Goal: Task Accomplishment & Management: Manage account settings

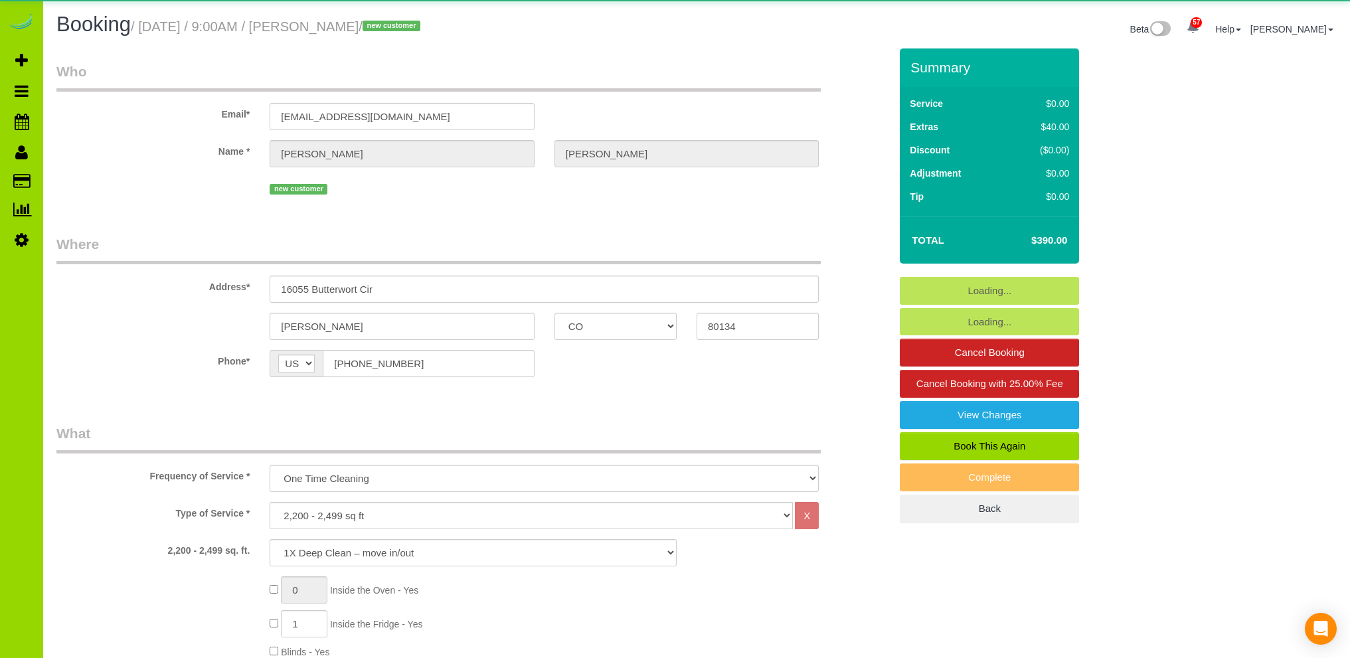
select select "CO"
select select "number:5"
select select "number:14"
select select "spot1"
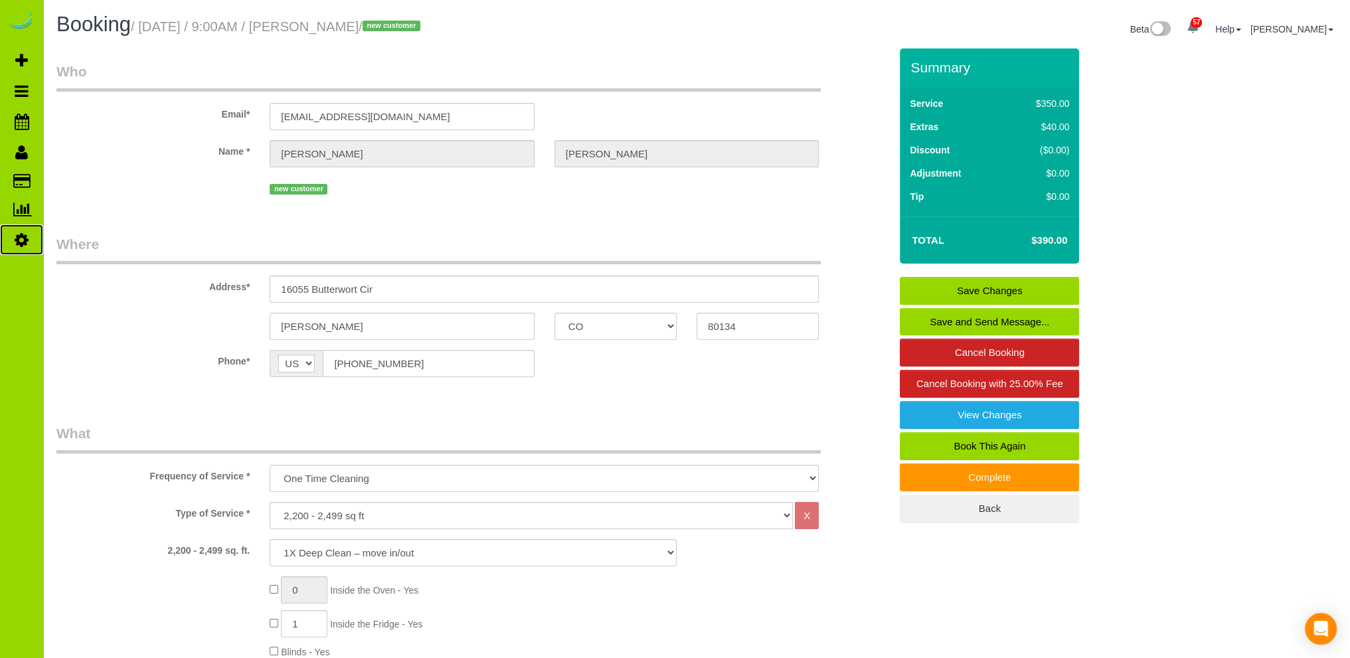
click at [31, 242] on link "Settings" at bounding box center [21, 239] width 43 height 31
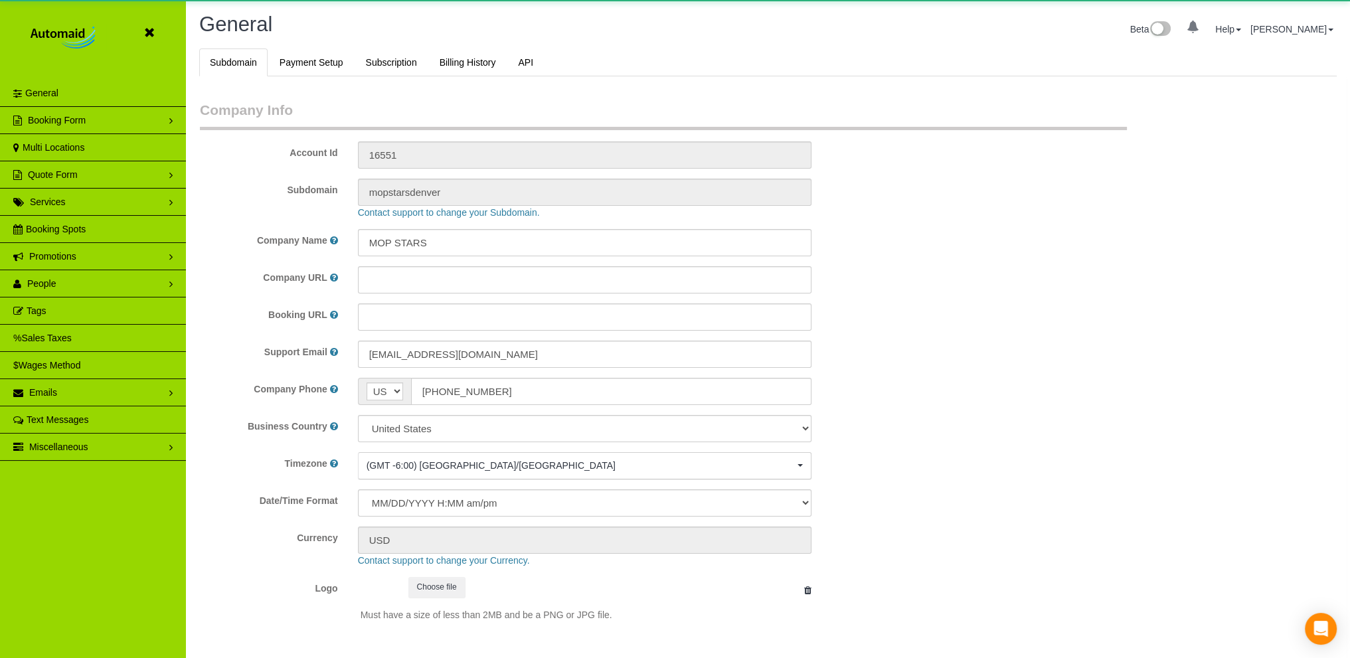
select select "1"
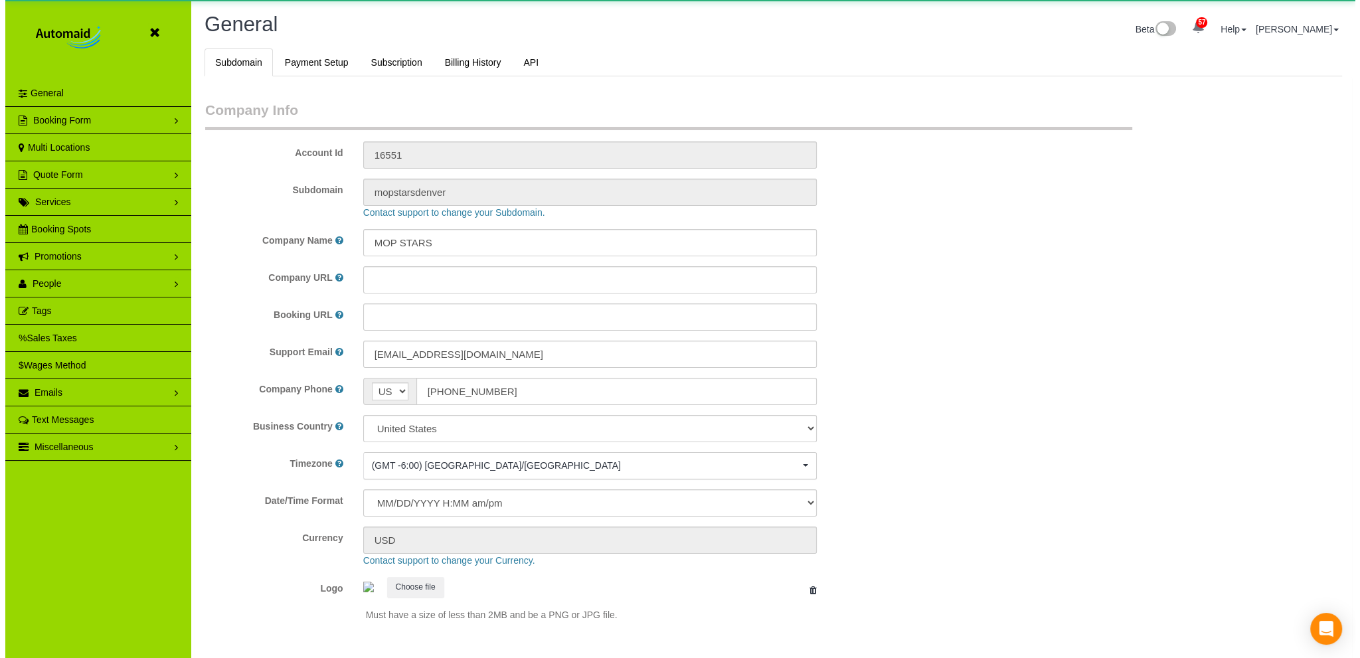
scroll to position [2934, 1349]
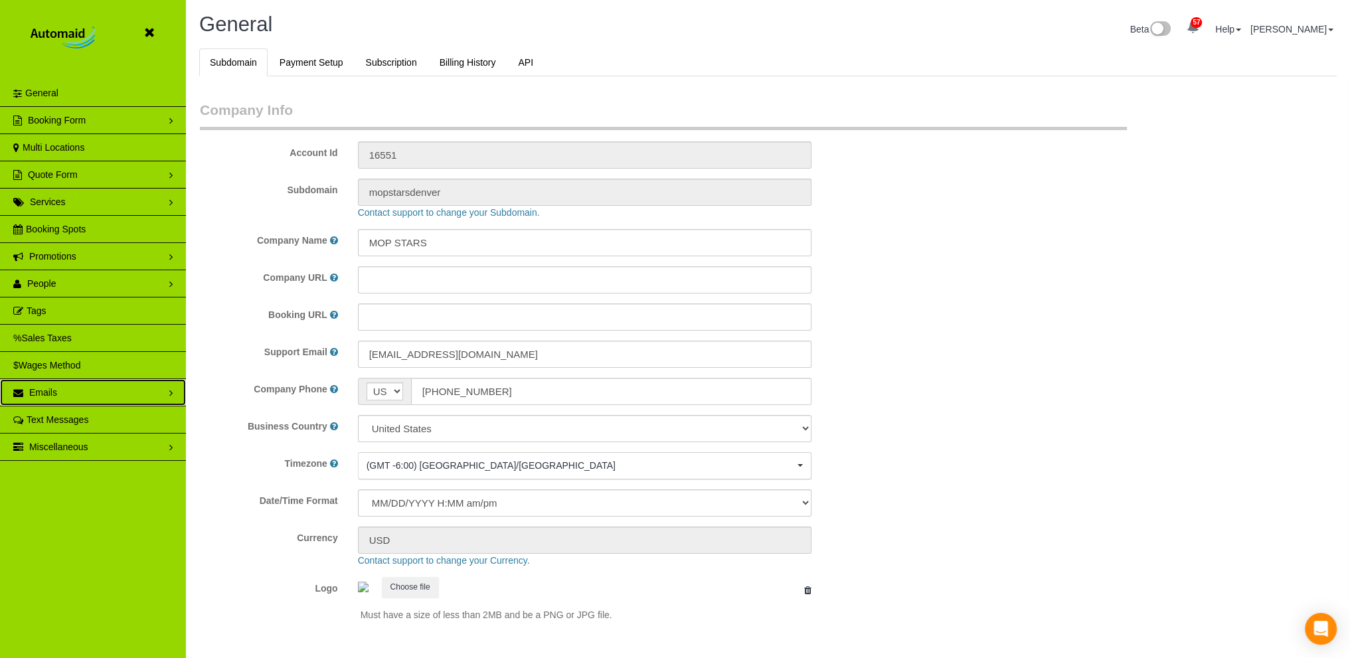
click at [52, 391] on span "Emails" at bounding box center [43, 392] width 28 height 11
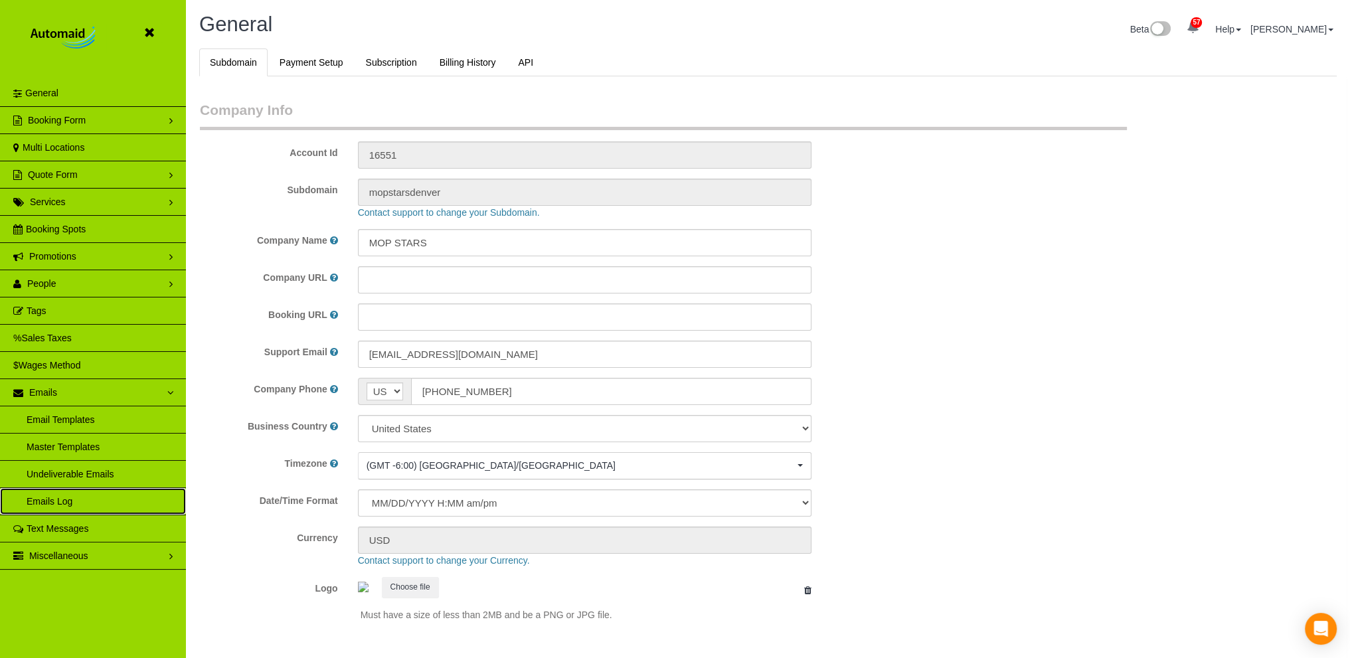
click at [56, 497] on link "Emails Log" at bounding box center [93, 501] width 186 height 27
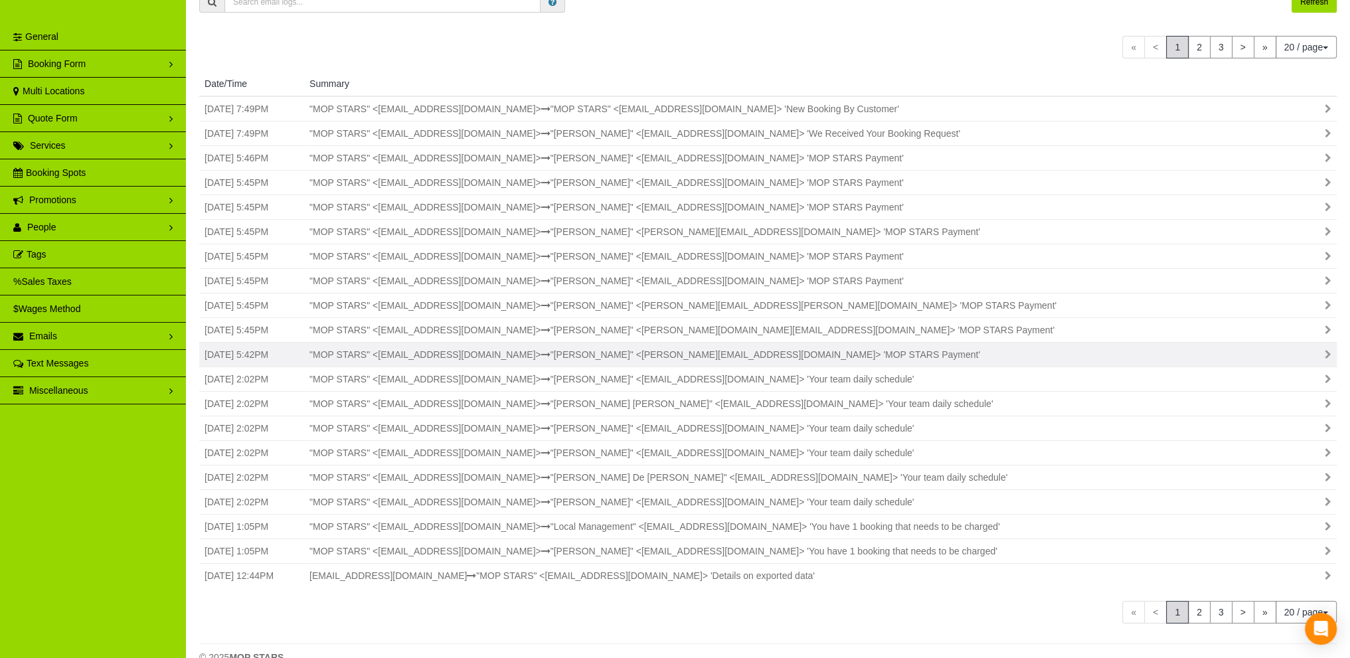
scroll to position [78, 0]
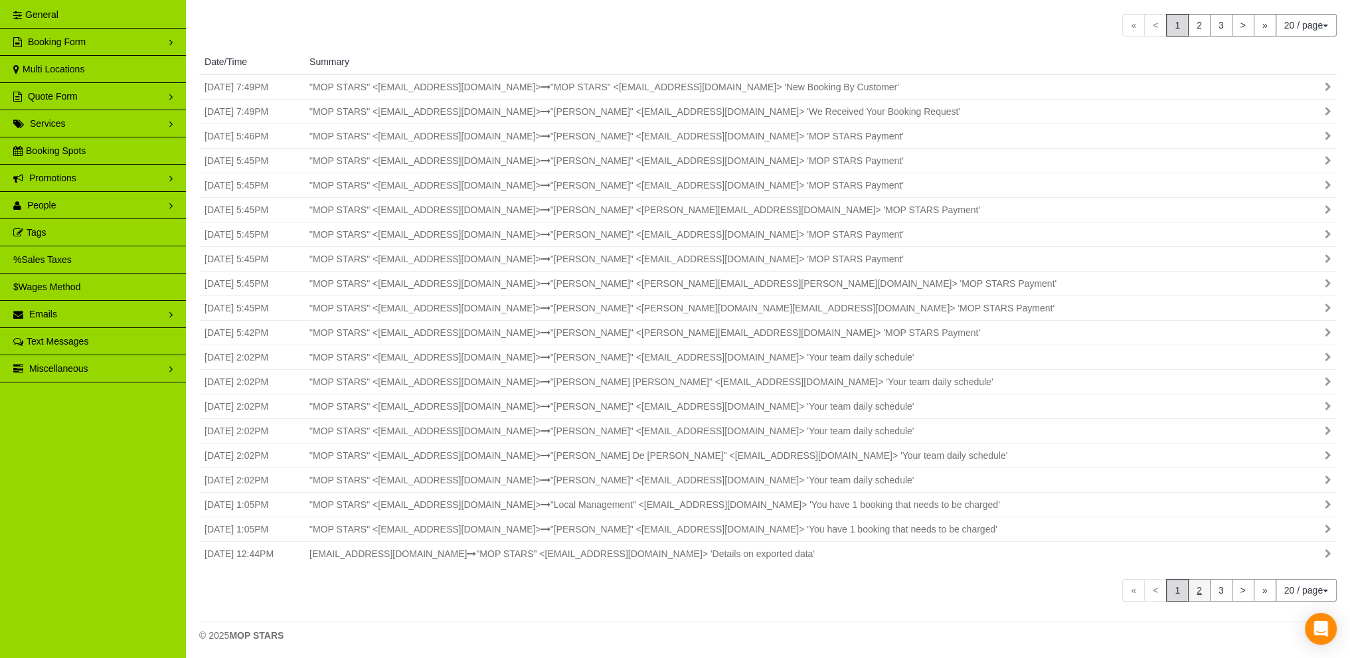
click at [1199, 586] on link "2" at bounding box center [1199, 590] width 23 height 23
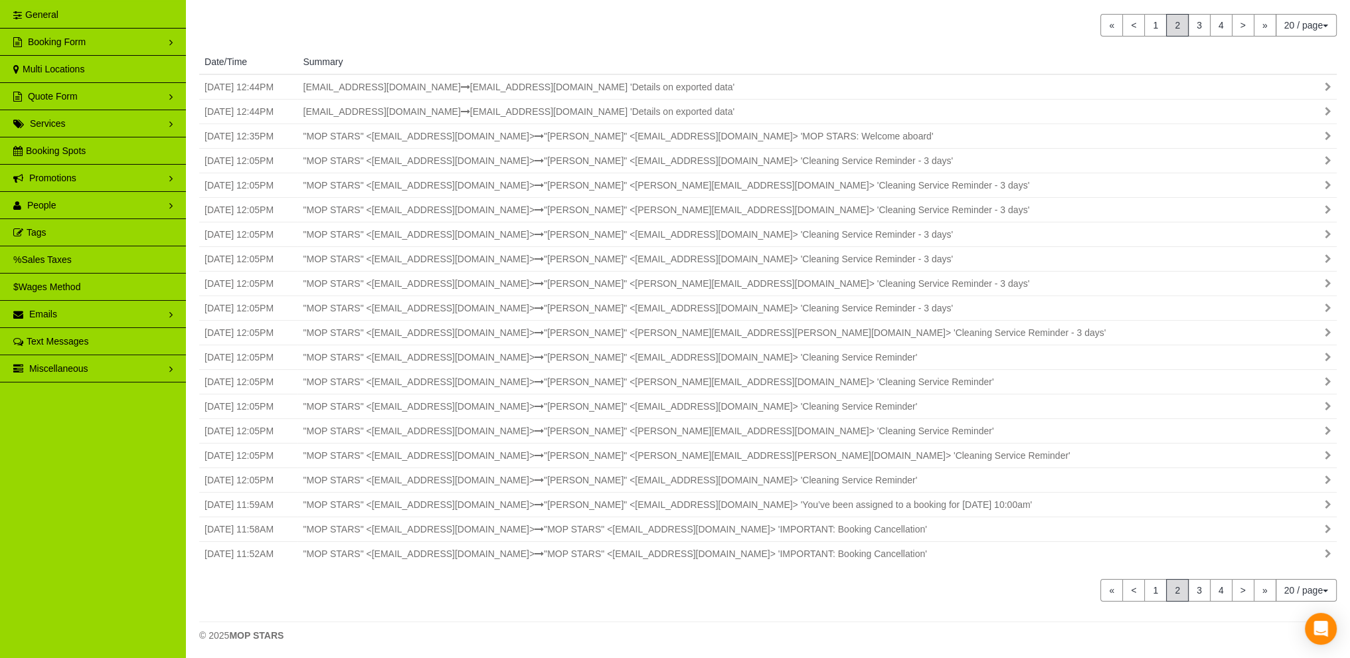
click at [1199, 586] on link "3" at bounding box center [1199, 590] width 23 height 23
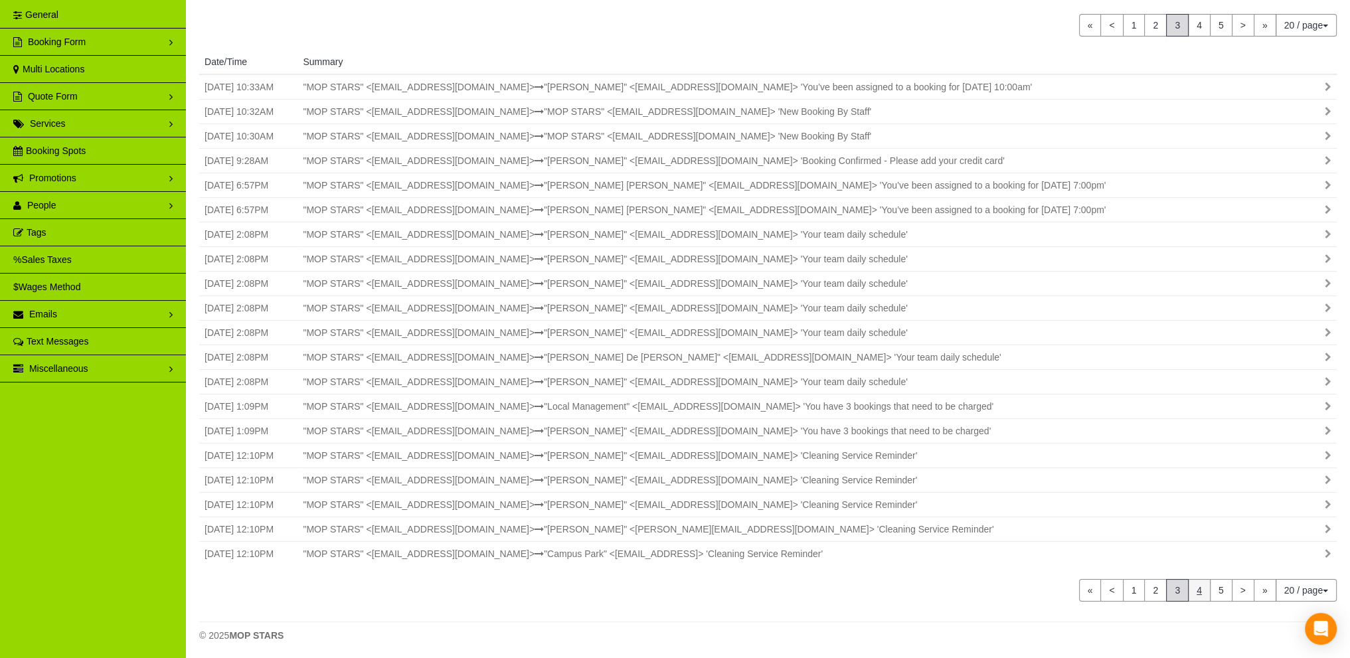
click at [1200, 587] on link "4" at bounding box center [1199, 590] width 23 height 23
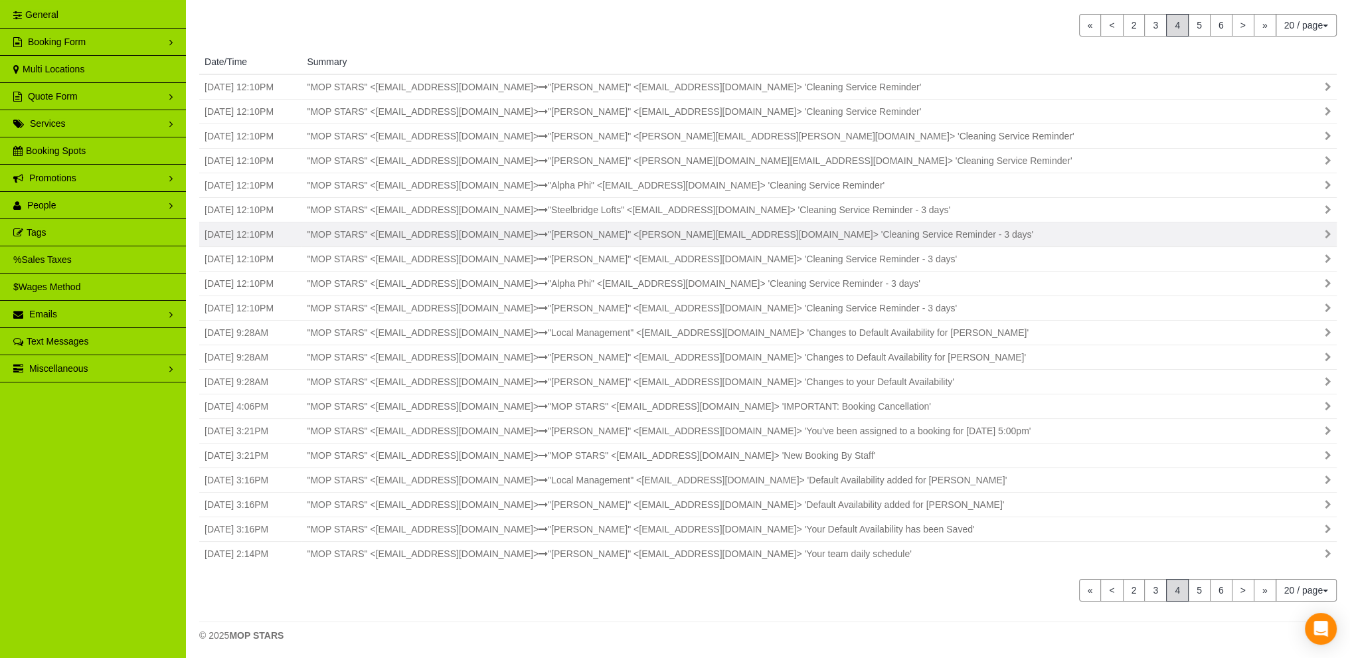
click at [637, 233] on div ""MOP STARS" <[EMAIL_ADDRESS][DOMAIN_NAME]> "[PERSON_NAME]" <[PERSON_NAME][EMAIL…" at bounding box center [776, 234] width 958 height 13
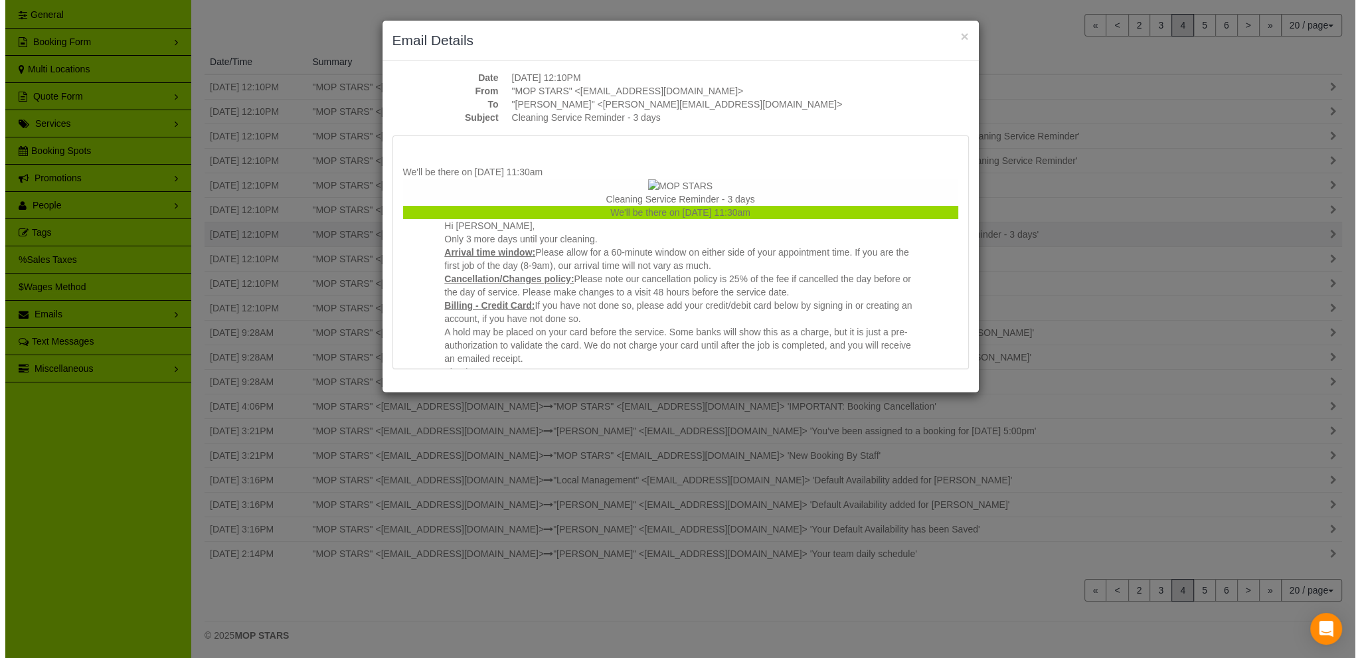
scroll to position [736, 1360]
